Goal: Transaction & Acquisition: Purchase product/service

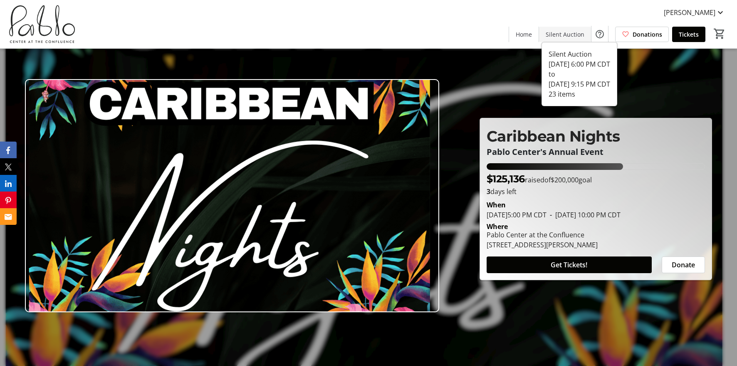
click at [559, 30] on span "Silent Auction" at bounding box center [565, 34] width 39 height 9
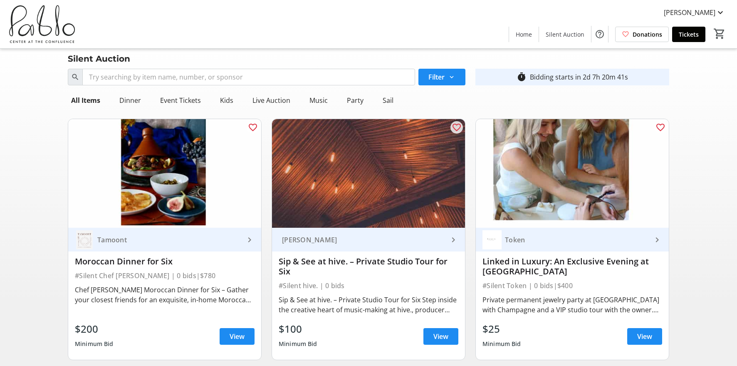
scroll to position [4, 0]
click at [268, 99] on div "Live Auction" at bounding box center [271, 99] width 44 height 17
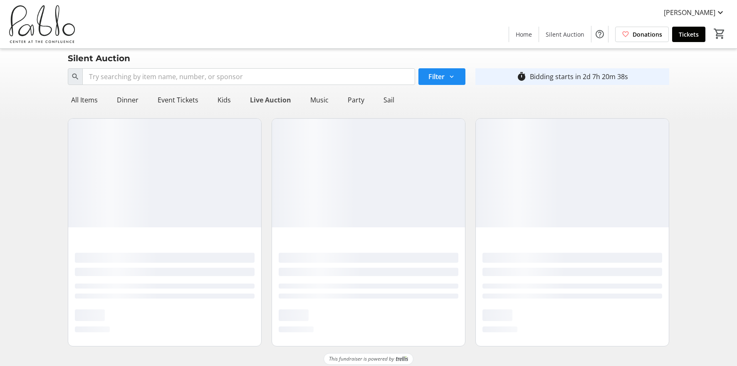
scroll to position [0, 0]
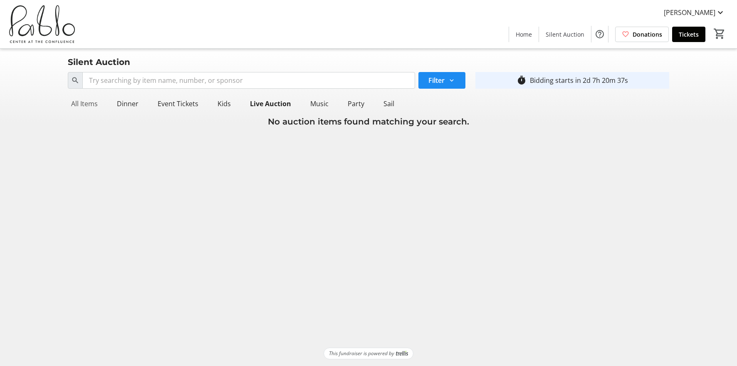
click at [77, 100] on div "All Items" at bounding box center [84, 103] width 33 height 17
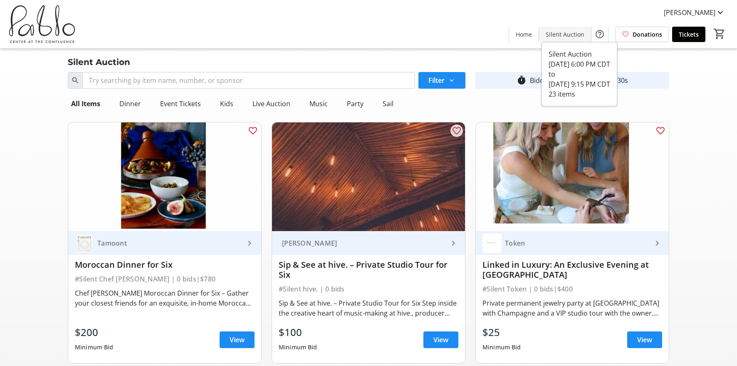
click at [566, 38] on span "Silent Auction" at bounding box center [565, 34] width 39 height 9
click at [395, 102] on nav "All Items Dinner Event Tickets Kids Live Auction Music Party Sail" at bounding box center [368, 103] width 601 height 23
click at [387, 102] on div "Sail" at bounding box center [387, 103] width 17 height 17
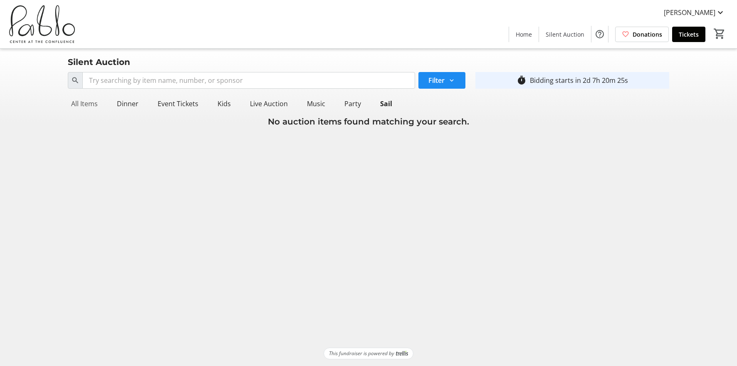
click at [83, 108] on div "All Items" at bounding box center [84, 103] width 33 height 17
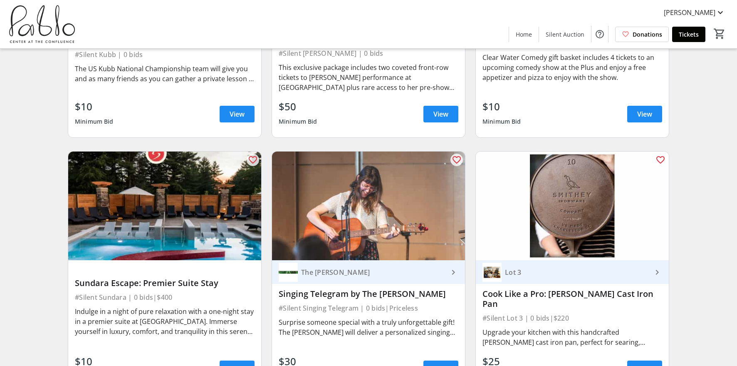
scroll to position [729, 0]
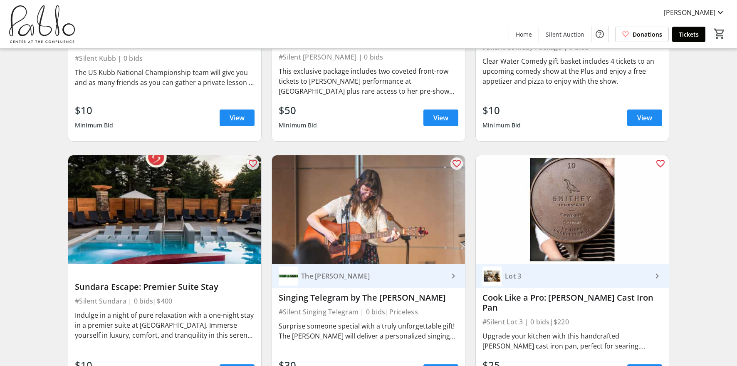
click at [708, 245] on div "Search Filter timer_outline Bidding starts in 2d 7h 20m 13s All Items Dinner Ev…" at bounding box center [369, 364] width 734 height 2050
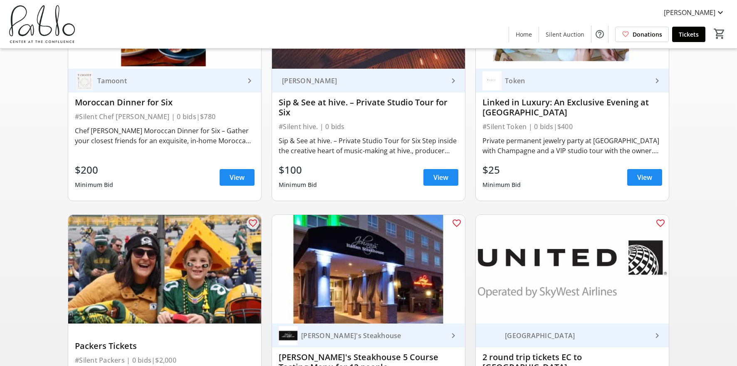
scroll to position [0, 0]
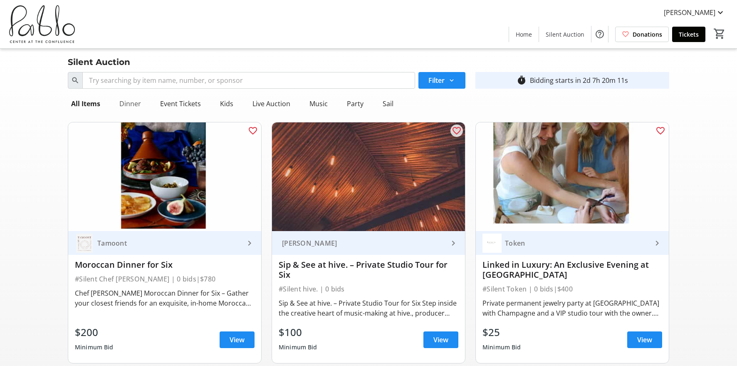
click at [143, 102] on div "Dinner" at bounding box center [130, 103] width 28 height 17
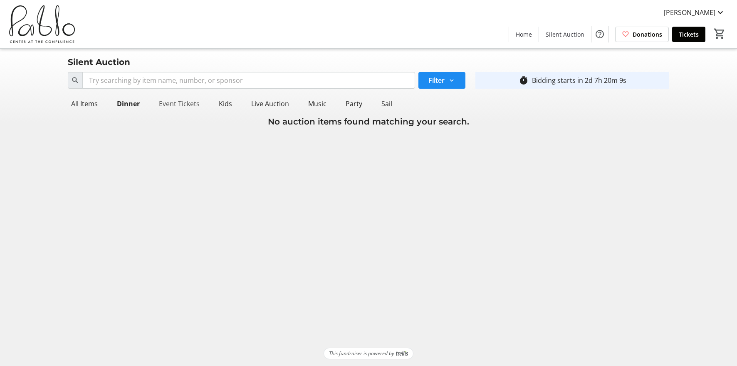
click at [167, 102] on div "Event Tickets" at bounding box center [179, 103] width 47 height 17
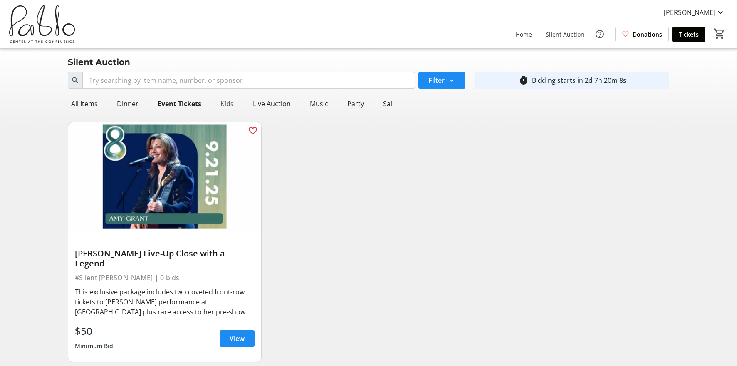
click at [227, 103] on div "Kids" at bounding box center [227, 103] width 20 height 17
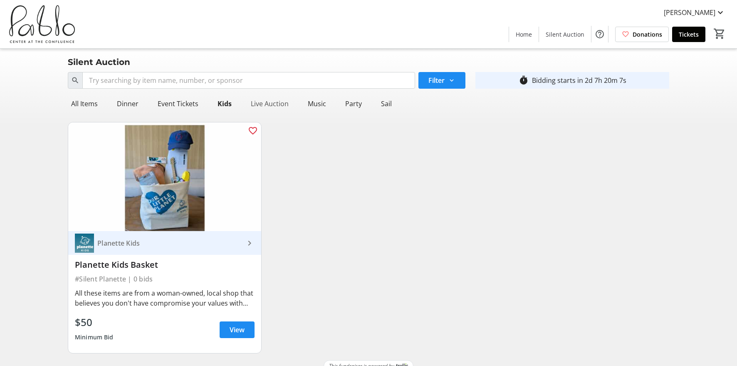
click at [267, 105] on div "Live Auction" at bounding box center [269, 103] width 44 height 17
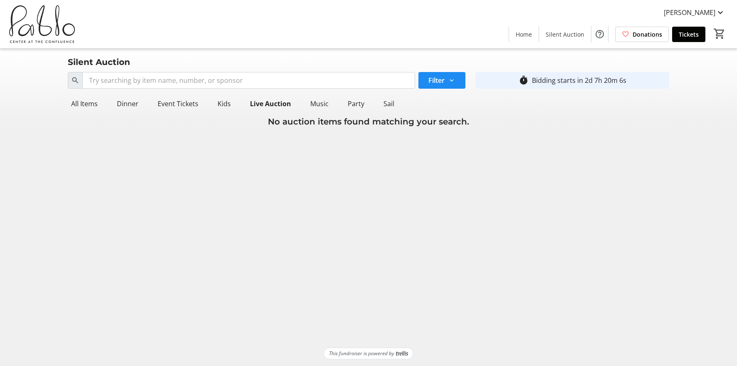
click at [303, 104] on div "Music" at bounding box center [319, 103] width 37 height 17
click at [358, 101] on div "Party" at bounding box center [353, 103] width 23 height 17
click at [390, 104] on div "Sail" at bounding box center [386, 103] width 17 height 17
click at [382, 102] on div "Sail" at bounding box center [386, 103] width 19 height 17
click at [79, 100] on div "All Items" at bounding box center [84, 103] width 33 height 17
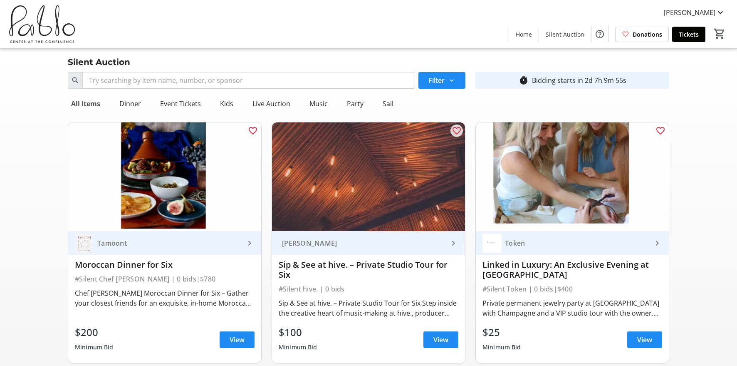
click at [84, 108] on div "All Items" at bounding box center [86, 103] width 36 height 17
click at [249, 105] on div "Live Auction" at bounding box center [271, 103] width 44 height 17
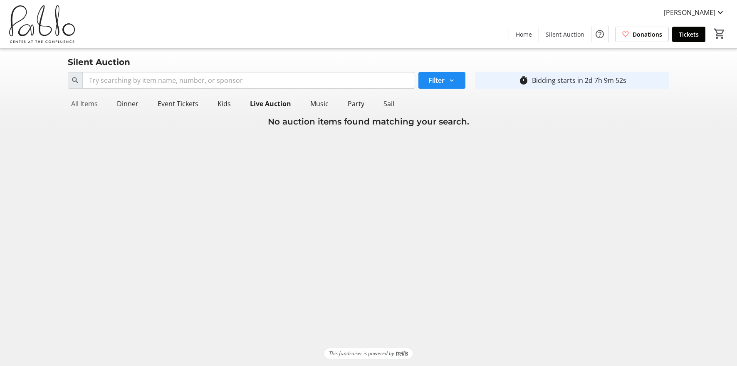
click at [96, 100] on div "All Items" at bounding box center [84, 103] width 33 height 17
